Goal: Task Accomplishment & Management: Manage account settings

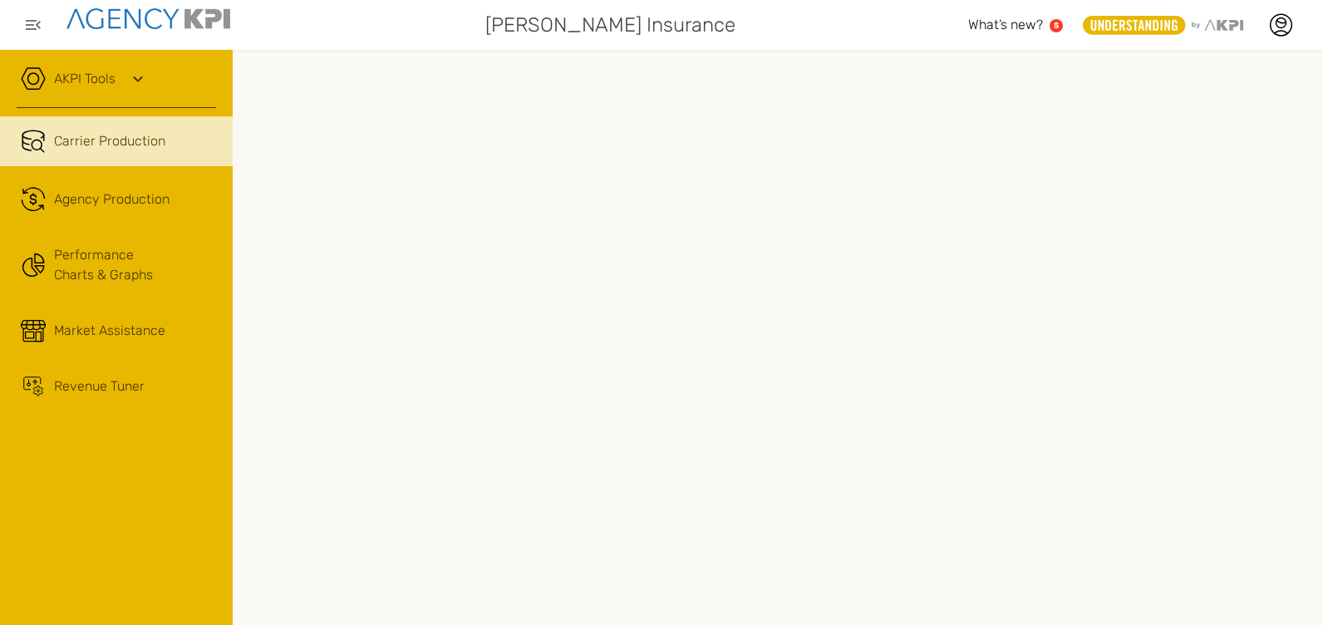
click at [136, 78] on icon at bounding box center [138, 79] width 20 height 20
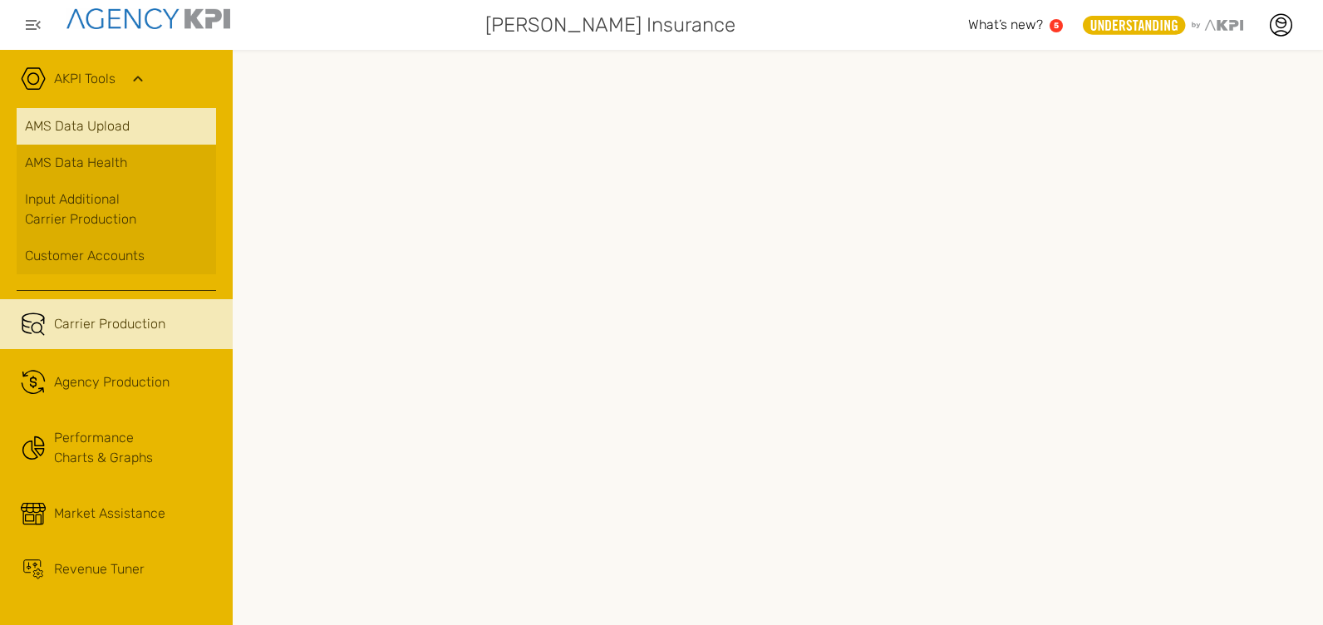
click at [101, 119] on link "AMS Data Upload" at bounding box center [116, 126] width 199 height 37
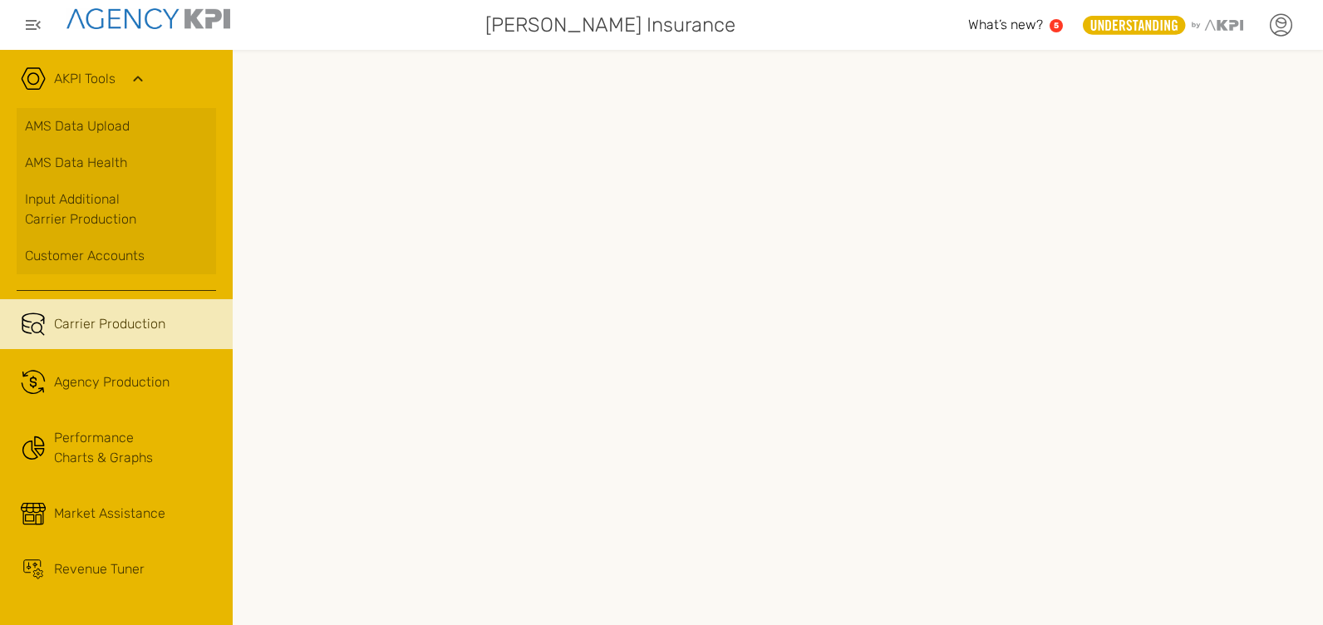
click at [1281, 24] on icon at bounding box center [1280, 24] width 25 height 25
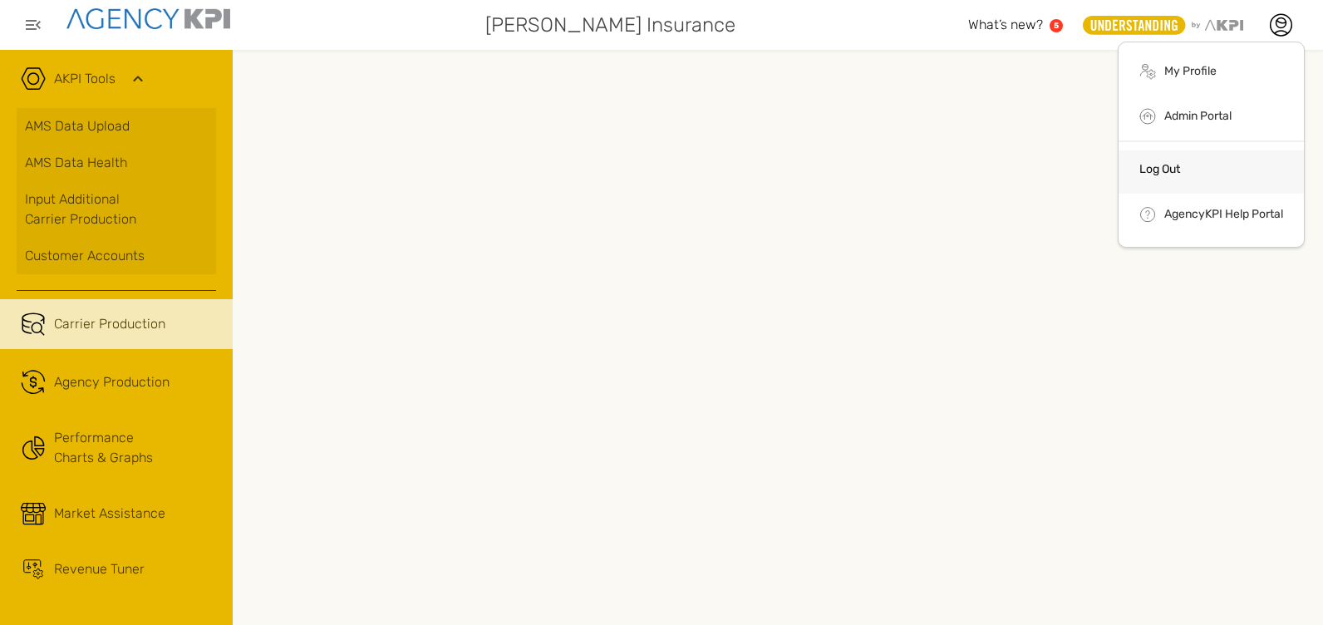
click at [1142, 171] on link "Log Out" at bounding box center [1159, 169] width 41 height 14
